Goal: Information Seeking & Learning: Learn about a topic

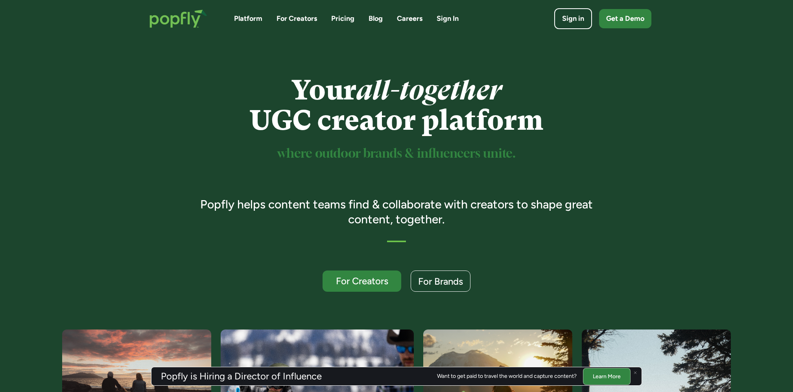
click at [411, 20] on link "Careers" at bounding box center [410, 19] width 26 height 10
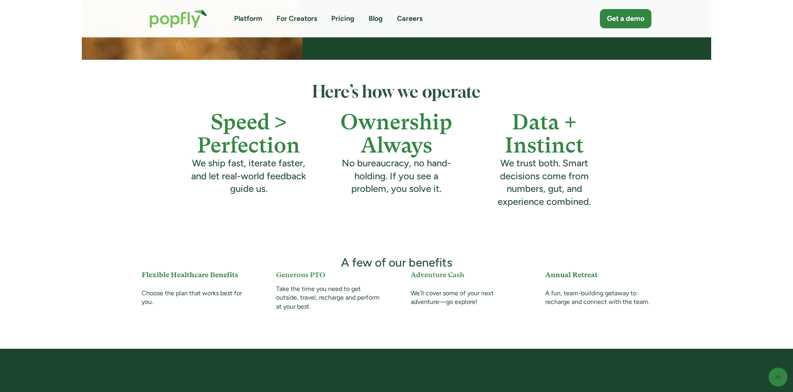
scroll to position [260, 0]
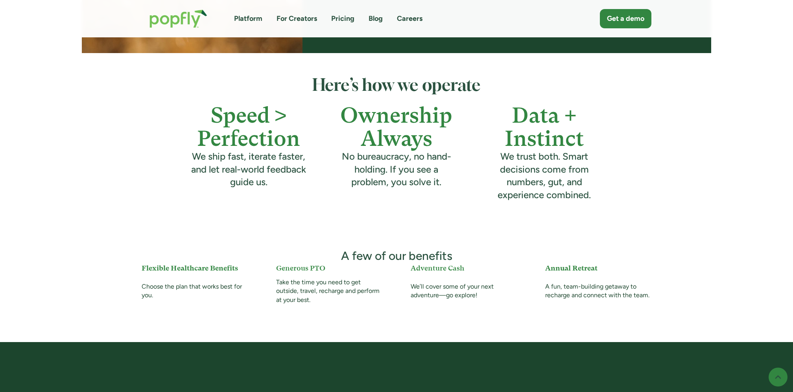
click at [431, 286] on div "We’ll cover some of your next adventure—go explore!" at bounding box center [464, 293] width 106 height 22
copy div "We’ll cover some of your next adventure—go explore!"
click at [427, 272] on h5 "Adventure Cash" at bounding box center [464, 270] width 106 height 14
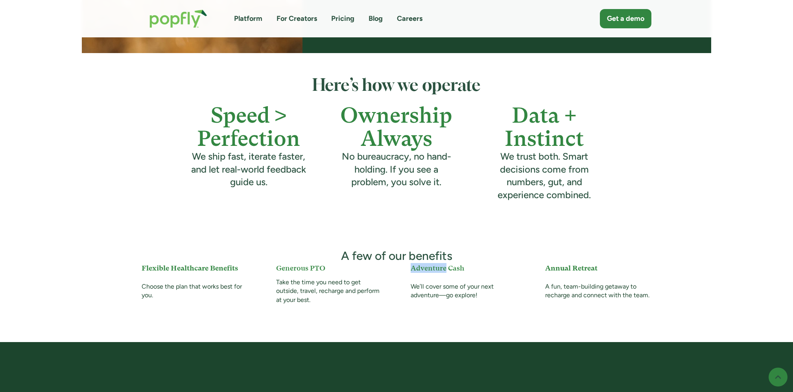
click at [427, 272] on h5 "Adventure Cash" at bounding box center [464, 270] width 106 height 14
click at [415, 274] on h5 "Adventure Cash" at bounding box center [464, 270] width 106 height 14
drag, startPoint x: 411, startPoint y: 268, endPoint x: 489, endPoint y: 302, distance: 85.3
click at [489, 302] on div "Adventure Cash We’ll cover some of your next adventure—go explore!" at bounding box center [464, 283] width 106 height 41
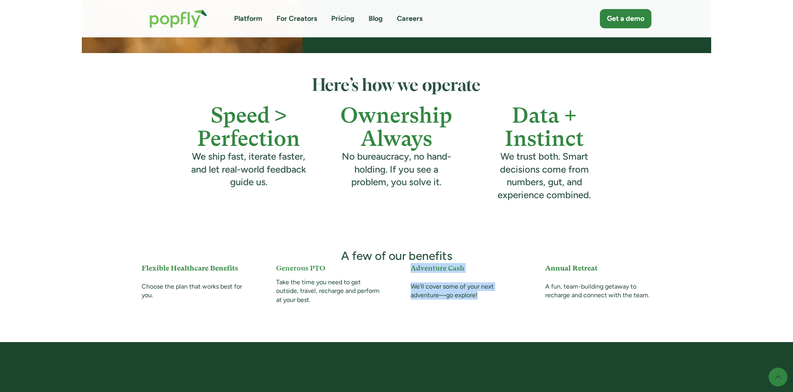
copy div "Adventure Cash We’ll cover some of your next adventure—go explore!"
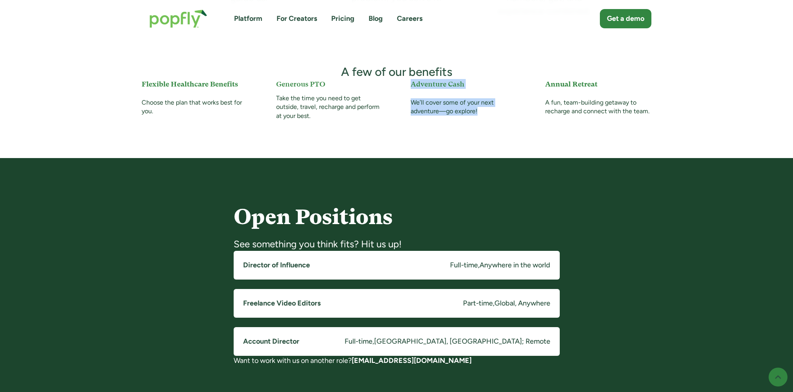
scroll to position [444, 0]
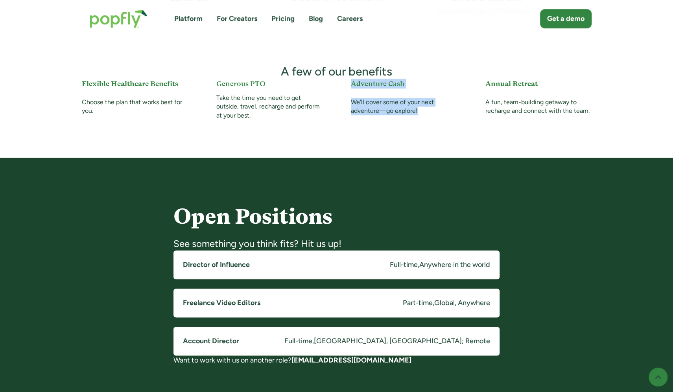
click at [396, 106] on div "We’ll cover some of your next adventure—go explore!" at bounding box center [404, 109] width 106 height 22
drag, startPoint x: 365, startPoint y: 101, endPoint x: 427, endPoint y: 110, distance: 63.5
click at [427, 110] on div "We’ll cover some of your next adventure—go explore!" at bounding box center [404, 109] width 106 height 22
copy div "cover some of your next adventure—go explore!"
